Goal: Task Accomplishment & Management: Complete application form

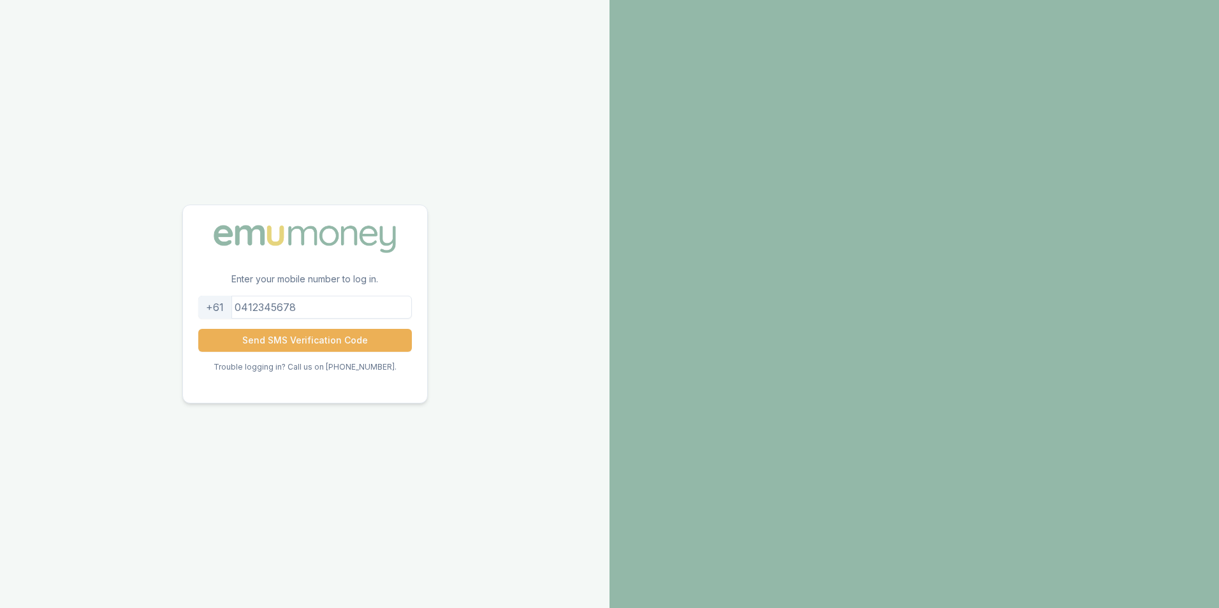
click at [297, 298] on input "tel" at bounding box center [305, 307] width 214 height 23
type input "452211908"
click at [334, 344] on button "Send SMS Verification Code" at bounding box center [305, 340] width 214 height 23
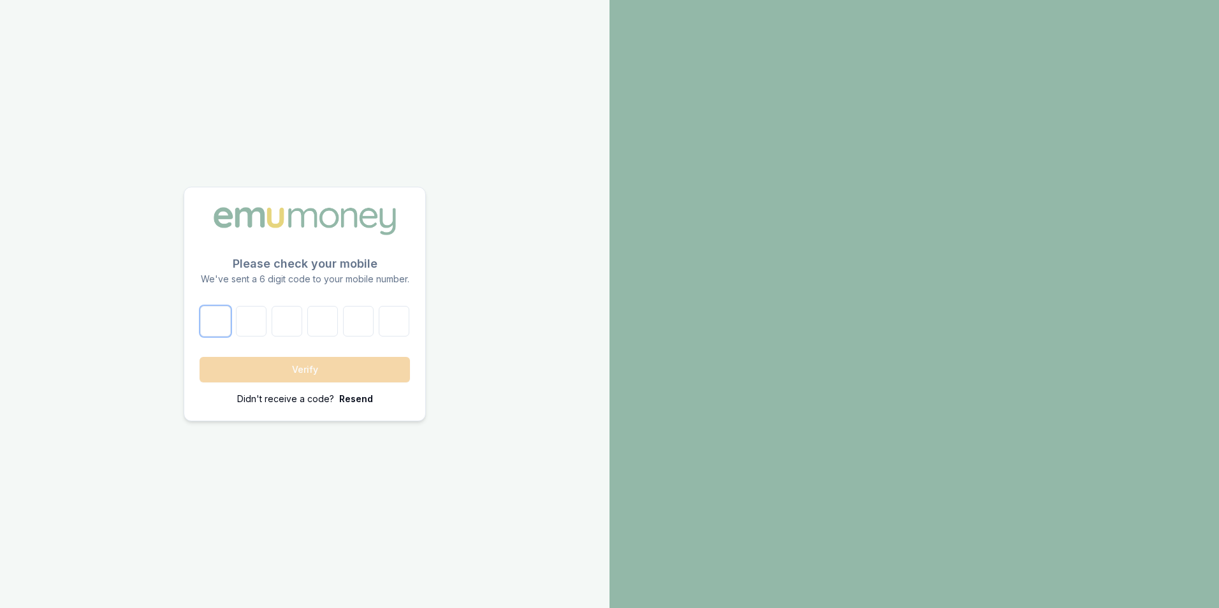
click at [216, 320] on input "number" at bounding box center [215, 321] width 31 height 31
type input "0"
type input "3"
type input "2"
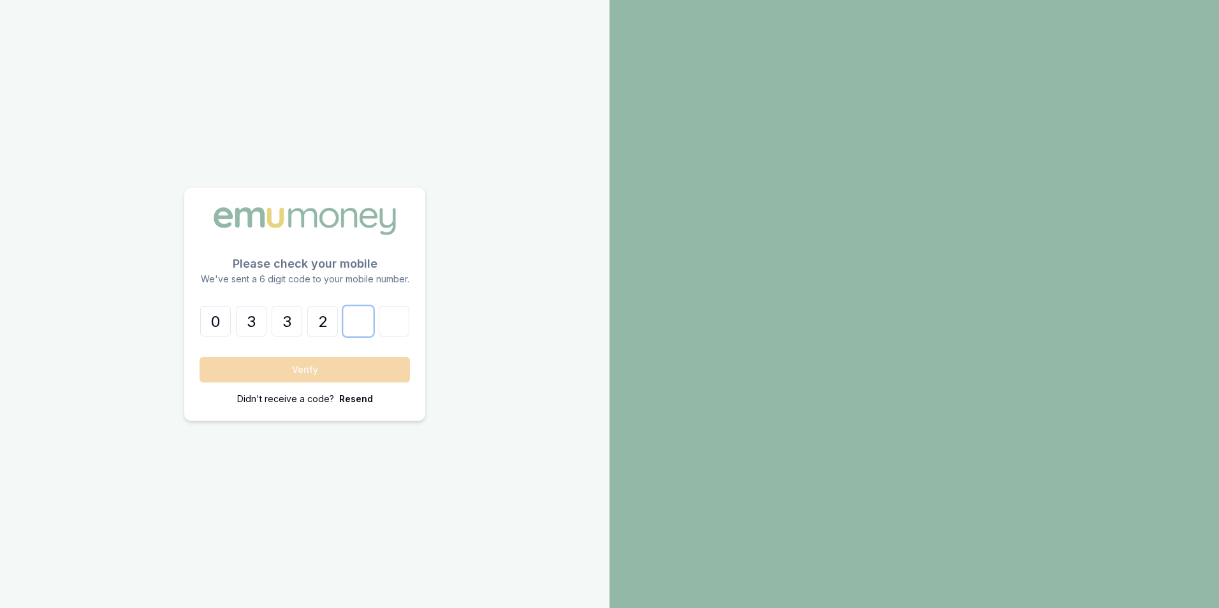
type input "2"
type input "6"
click at [328, 376] on button "Verify" at bounding box center [305, 370] width 210 height 26
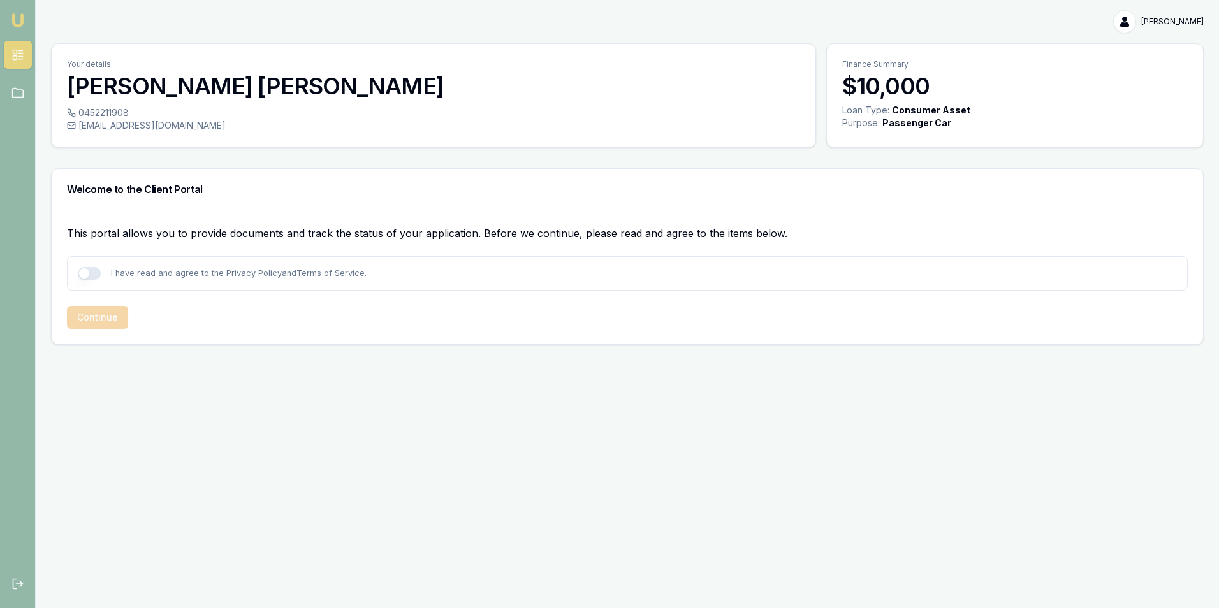
click at [81, 275] on button "button" at bounding box center [89, 273] width 23 height 13
checkbox input "true"
click at [101, 320] on button "Continue" at bounding box center [97, 317] width 61 height 23
